Goal: Check status: Check status

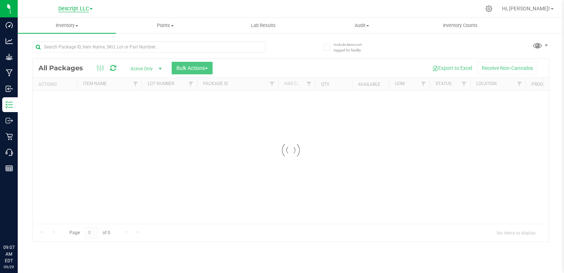
click at [85, 10] on div "Descript LLC Hi, [PERSON_NAME]! Inventory All packages All inventory Waste log …" at bounding box center [291, 136] width 546 height 273
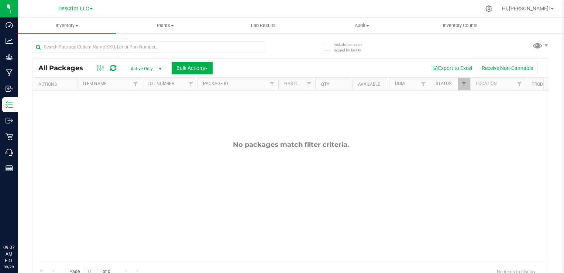
click at [93, 7] on div "Descript LLC" at bounding box center [75, 8] width 108 height 11
click at [89, 10] on link "Descript LLC" at bounding box center [75, 8] width 34 height 7
click at [80, 41] on link "Green [PERSON_NAME] Venture LLC." at bounding box center [75, 46] width 108 height 10
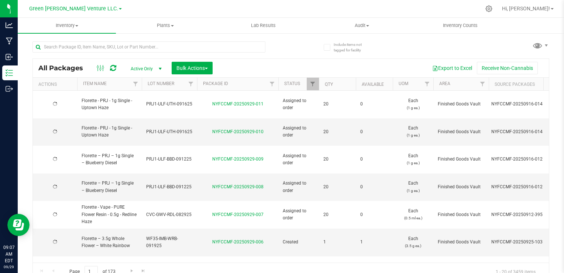
type input "[DATE]"
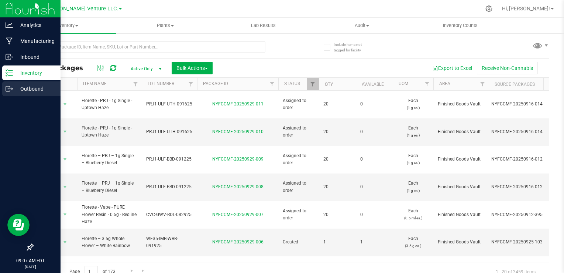
click at [14, 90] on p "Outbound" at bounding box center [35, 88] width 44 height 9
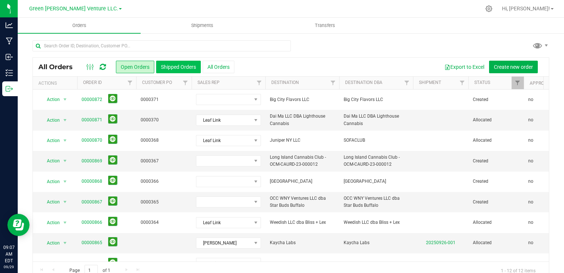
click at [174, 72] on button "Shipped Orders" at bounding box center [178, 67] width 45 height 13
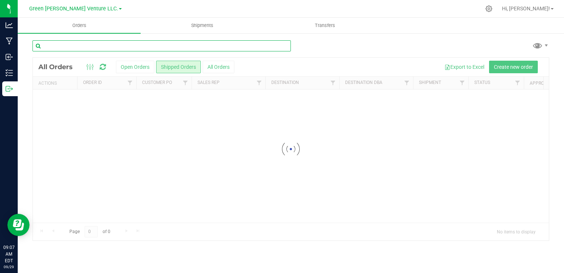
click at [157, 45] on input "text" at bounding box center [161, 45] width 258 height 11
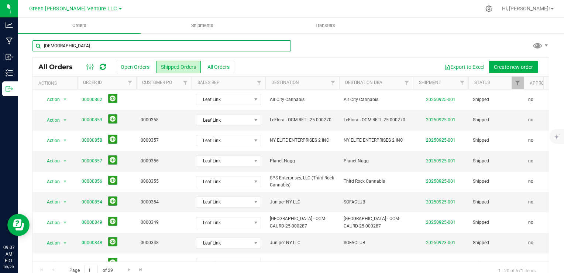
type input "[DEMOGRAPHIC_DATA]"
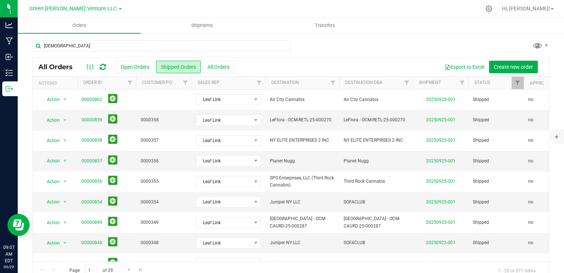
click at [361, 41] on div "[DEMOGRAPHIC_DATA]" at bounding box center [290, 48] width 517 height 17
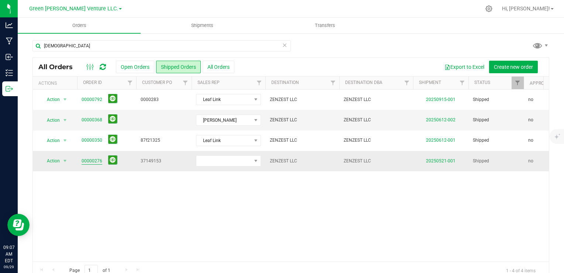
click at [84, 162] on link "00000276" at bounding box center [92, 160] width 21 height 7
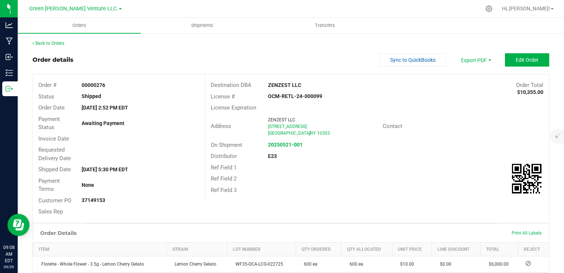
click at [61, 46] on div "Back to Orders" at bounding box center [290, 43] width 517 height 7
click at [62, 44] on link "Back to Orders" at bounding box center [48, 43] width 32 height 5
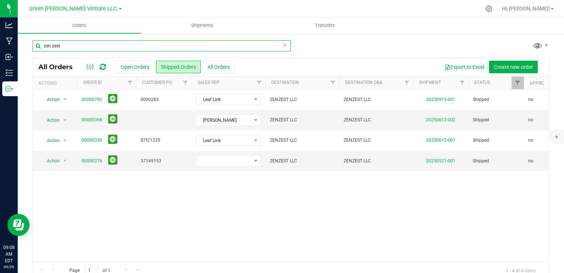
type input "zen zest"
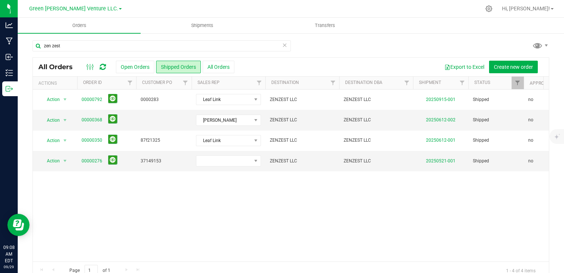
click at [321, 47] on div "zen zest" at bounding box center [290, 48] width 517 height 17
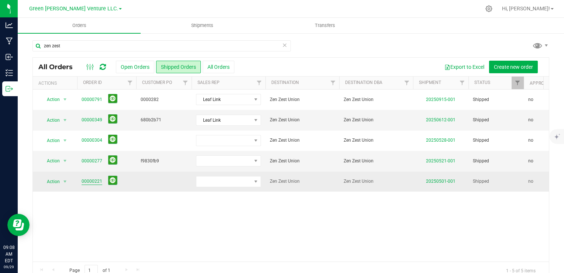
click at [89, 179] on link "00000221" at bounding box center [92, 181] width 21 height 7
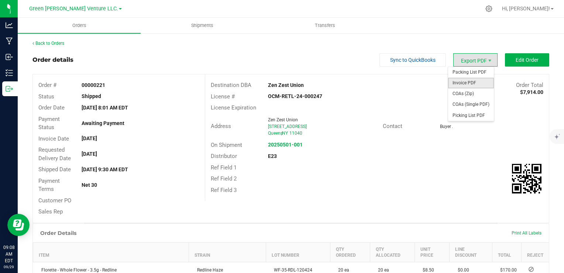
click at [475, 85] on span "Invoice PDF" at bounding box center [471, 83] width 46 height 11
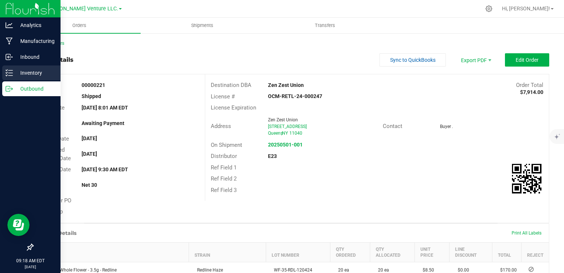
click at [19, 75] on p "Inventory" at bounding box center [35, 72] width 44 height 9
